Goal: Check status

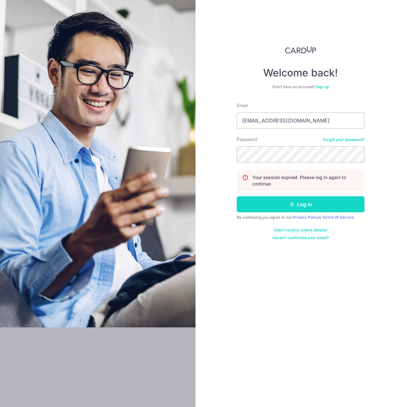
click at [267, 199] on button "Log in" at bounding box center [301, 204] width 128 height 16
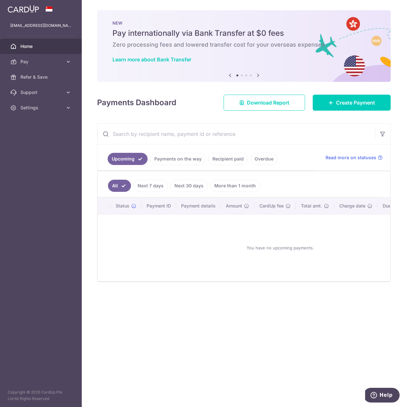
click at [218, 161] on link "Recipient paid" at bounding box center [228, 159] width 40 height 12
